Goal: Answer question/provide support: Share knowledge or assist other users

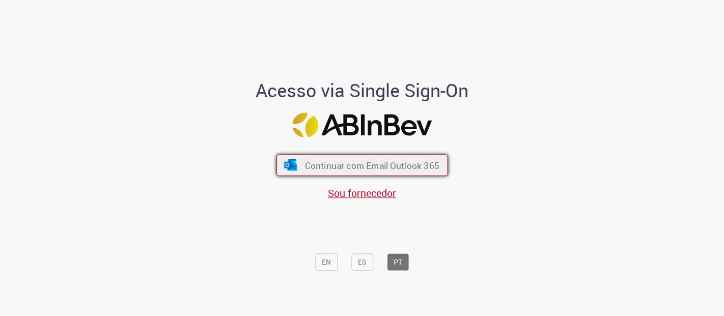
click at [314, 161] on span "Continuar com Email Outlook 365" at bounding box center [372, 165] width 134 height 12
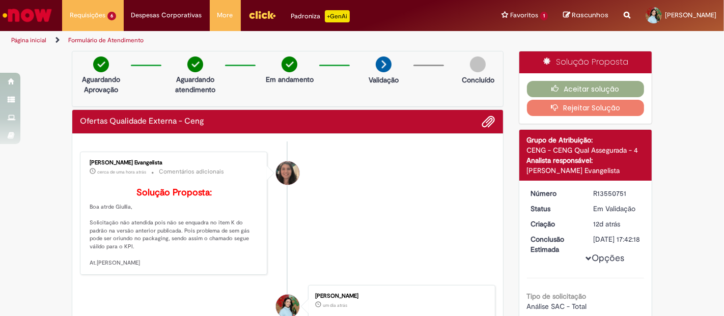
drag, startPoint x: 174, startPoint y: 211, endPoint x: 178, endPoint y: 258, distance: 46.5
click at [178, 258] on p "Solução Proposta: Boa atrde Giullia, Solicitação não atendida pois não se enqua…" at bounding box center [175, 227] width 170 height 79
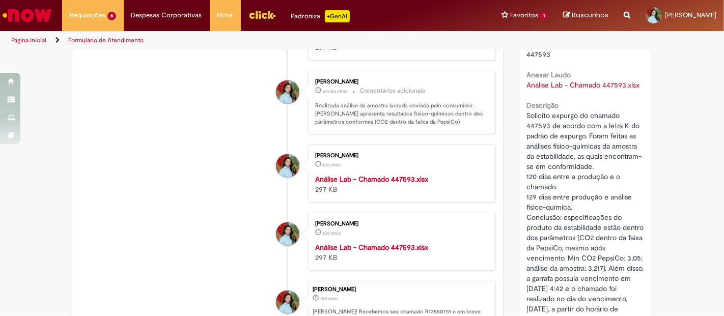
scroll to position [339, 0]
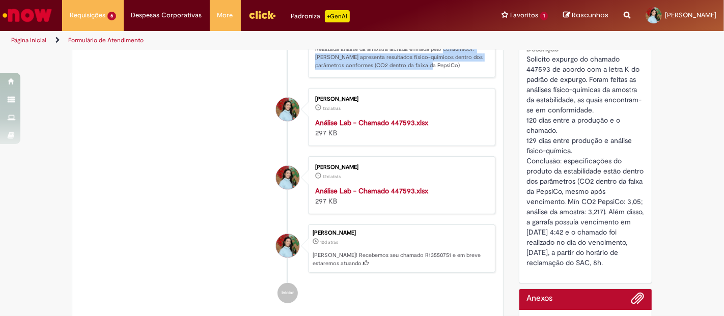
drag, startPoint x: 437, startPoint y: 73, endPoint x: 442, endPoint y: 87, distance: 14.5
click at [442, 69] on p "Realizada análise da amostra lacrada enviada pelo consumidor. Amostra apresenta…" at bounding box center [400, 57] width 170 height 24
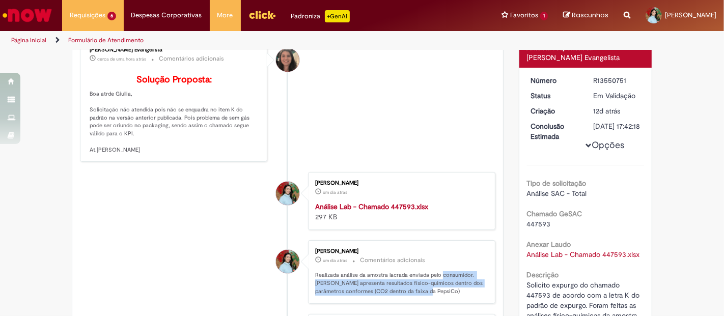
scroll to position [0, 0]
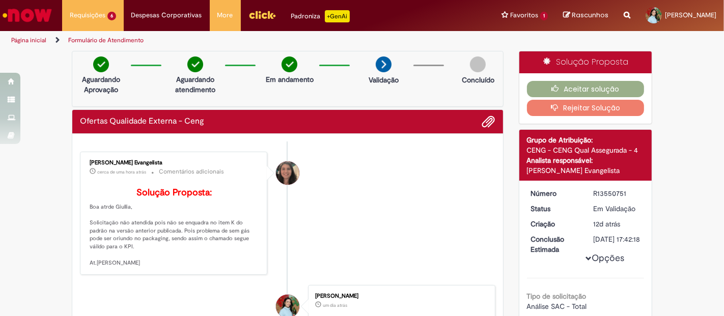
click at [554, 105] on icon "button" at bounding box center [557, 107] width 12 height 7
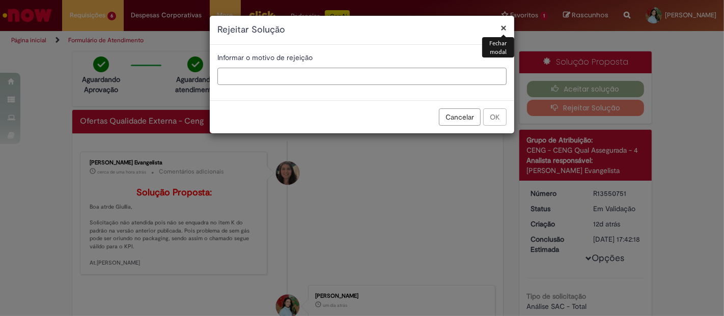
click at [380, 77] on input "text" at bounding box center [361, 76] width 289 height 17
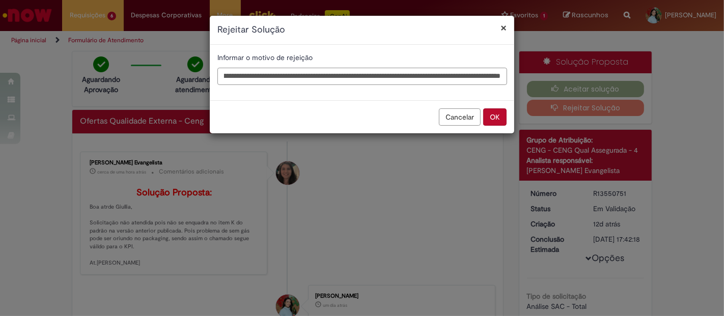
scroll to position [0, 285]
click at [485, 80] on input "**********" at bounding box center [362, 76] width 290 height 17
type input "**********"
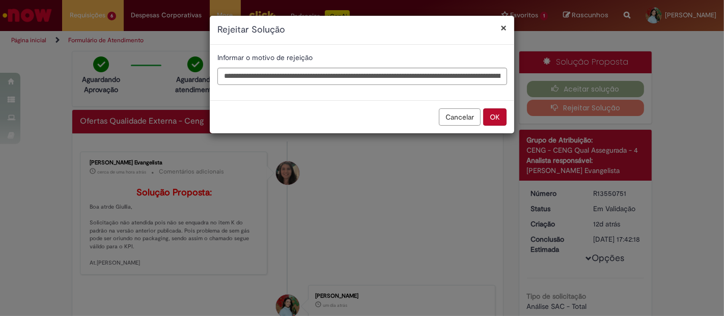
click at [497, 114] on button "OK" at bounding box center [494, 116] width 23 height 17
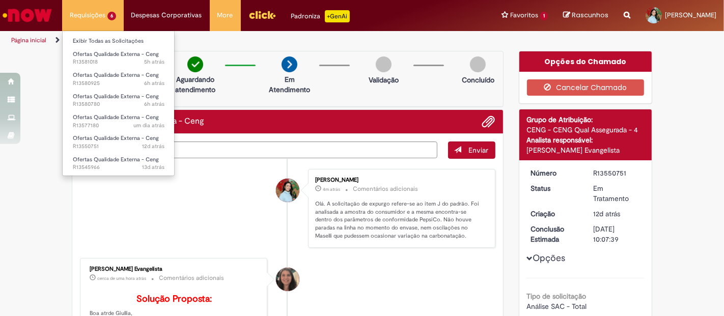
click at [106, 21] on li "Requisições 6 Exibir Todas as Solicitações Ofertas Qualidade Externa - Ceng 5h …" at bounding box center [93, 15] width 62 height 31
click at [107, 41] on link "Exibir Todas as Solicitações" at bounding box center [119, 41] width 112 height 11
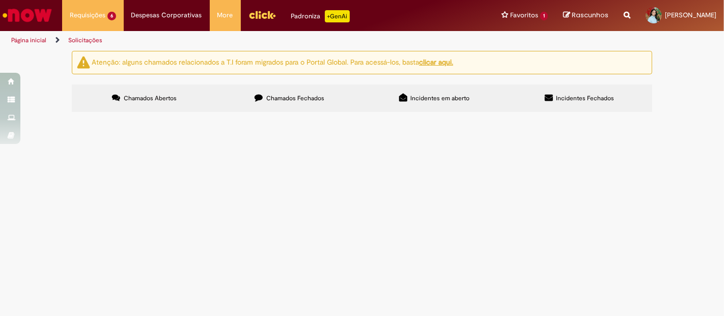
scroll to position [134, 0]
click at [0, 0] on span "Solicito reclassificação do chamado 448910. Ao entrar em contato com a consumid…" at bounding box center [0, 0] width 0 height 0
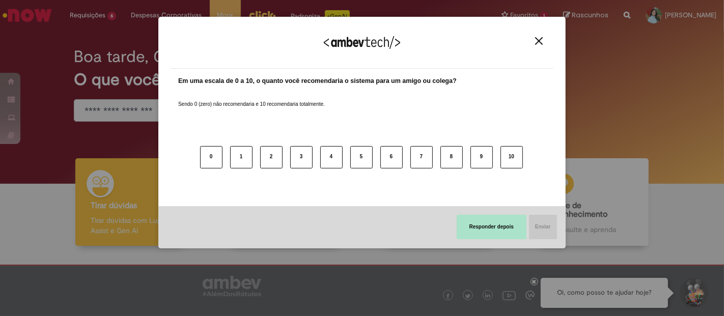
click at [480, 224] on button "Responder depois" at bounding box center [492, 227] width 70 height 24
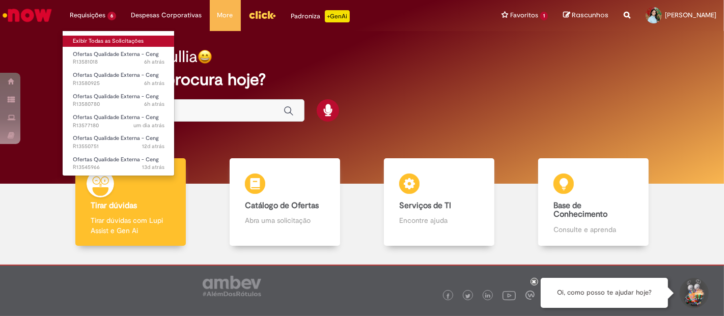
click at [100, 39] on link "Exibir Todas as Solicitações" at bounding box center [119, 41] width 112 height 11
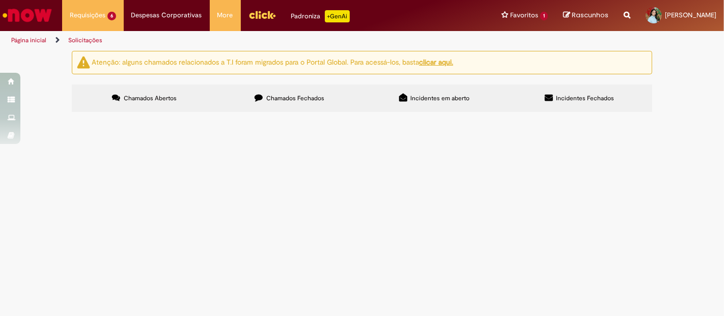
scroll to position [57, 0]
click at [0, 0] on td "Solicito reclassificação do chamado 448910. Ao entrar em contato com a consumid…" at bounding box center [0, 0] width 0 height 0
click at [0, 0] on span "Solicito reclassificação do chamado 448910. Ao entrar em contato com a consumid…" at bounding box center [0, 0] width 0 height 0
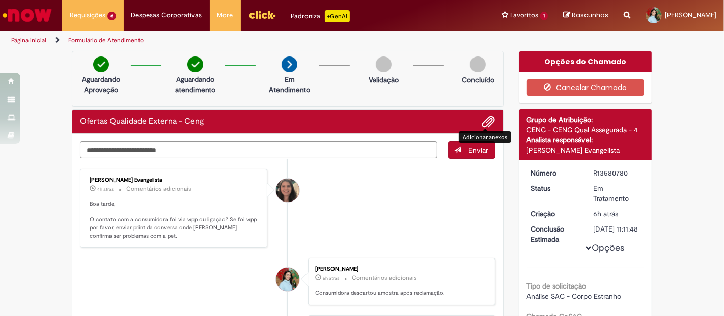
click at [487, 125] on span "Adicionar anexos" at bounding box center [489, 122] width 12 height 12
click at [323, 142] on textarea "Digite sua mensagem aqui..." at bounding box center [258, 150] width 357 height 17
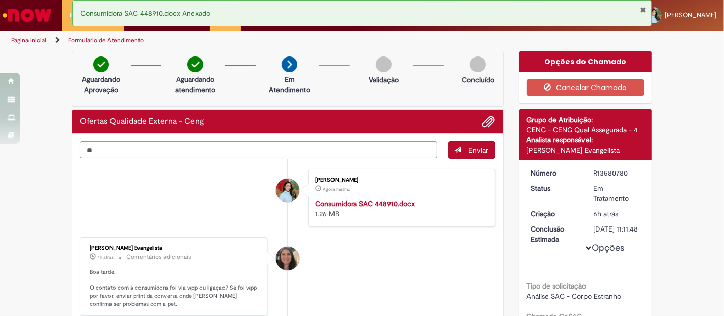
type textarea "*"
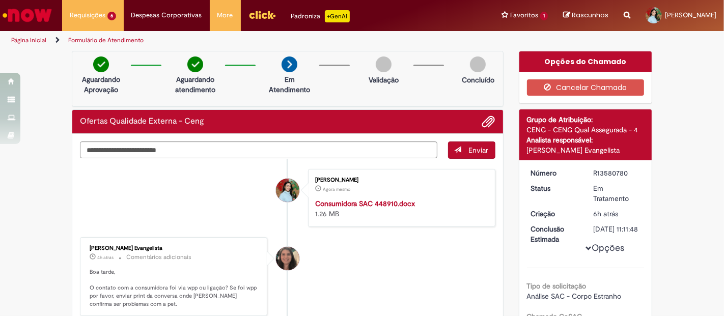
click at [125, 195] on li "[PERSON_NAME] Agora mesmo Agora mesmo Consumidora SAC 448910.docx 1.26 MB" at bounding box center [288, 198] width 416 height 58
